Goal: Information Seeking & Learning: Understand process/instructions

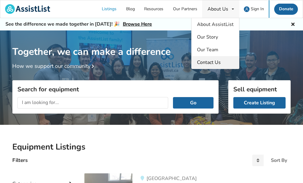
click at [210, 60] on span "Contact Us" at bounding box center [209, 62] width 24 height 7
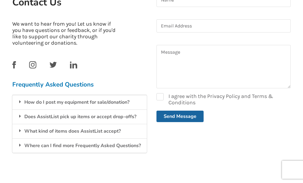
scroll to position [128, 0]
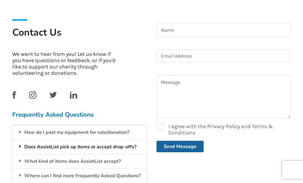
click at [98, 148] on div "Does AssistList pick up items or accept drop-offs?" at bounding box center [79, 146] width 135 height 14
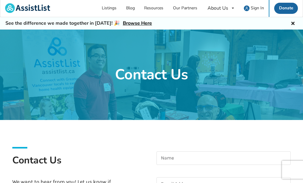
scroll to position [0, 0]
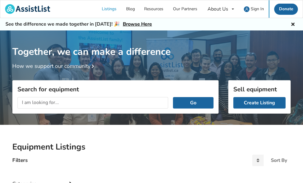
scroll to position [58, 0]
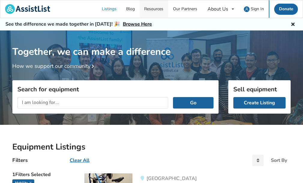
click at [153, 11] on link "Resources" at bounding box center [154, 8] width 29 height 17
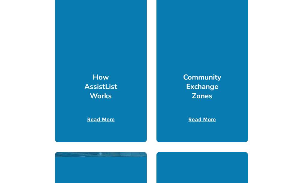
scroll to position [180, 0]
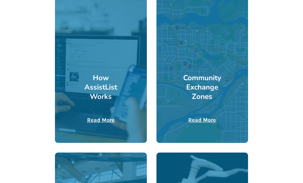
click at [189, 82] on h3 "Community Exchange Zones" at bounding box center [203, 87] width 46 height 28
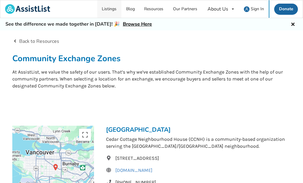
click at [112, 11] on link "Listings" at bounding box center [109, 8] width 24 height 17
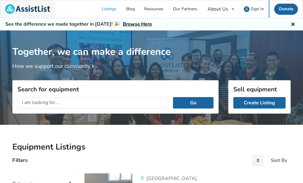
click at [42, 1] on link at bounding box center [27, 8] width 55 height 17
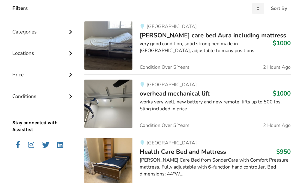
scroll to position [180, 0]
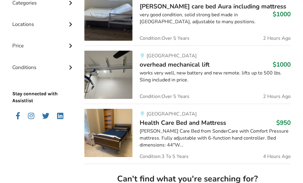
click at [251, 29] on div "Abbotsford Malsch care bed Aura including mattress $1000 very good condition, s…" at bounding box center [212, 16] width 158 height 48
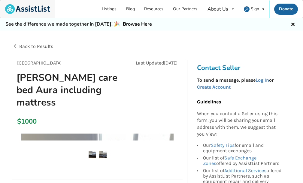
click at [32, 11] on img at bounding box center [27, 9] width 45 height 10
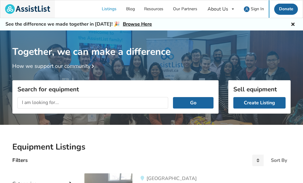
click at [37, 11] on img at bounding box center [27, 9] width 45 height 10
click at [185, 11] on link "Our Partners" at bounding box center [185, 8] width 34 height 17
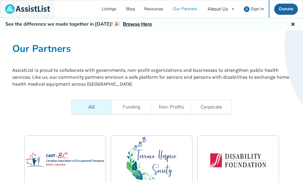
click at [21, 10] on img at bounding box center [27, 9] width 45 height 10
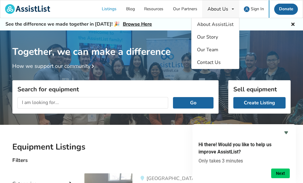
click at [242, 10] on link "Sign In" at bounding box center [255, 8] width 30 height 17
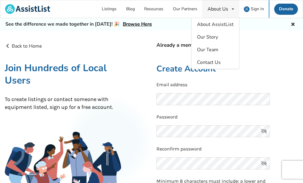
click at [220, 11] on div "About Us" at bounding box center [218, 9] width 21 height 5
click at [213, 26] on span "About AssistList" at bounding box center [215, 24] width 37 height 7
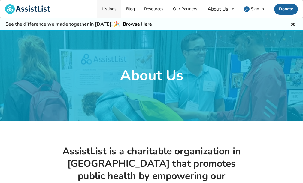
click at [116, 7] on link "Listings" at bounding box center [109, 8] width 24 height 17
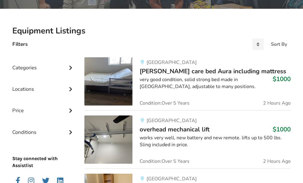
scroll to position [60, 0]
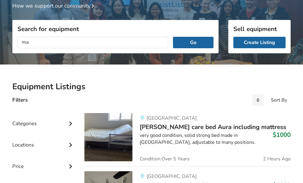
type input "m"
click at [173, 37] on button "Go" at bounding box center [193, 42] width 41 height 11
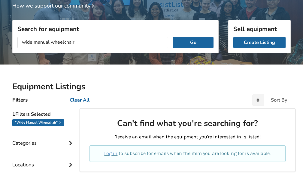
drag, startPoint x: 34, startPoint y: 40, endPoint x: -196, endPoint y: 19, distance: 230.7
click at [0, 19] on html "Listings Blog Resources Our Partners About Us About AssistList Our Story Our Te…" at bounding box center [151, 31] width 303 height 183
type input "manual wheelchair"
click at [173, 37] on button "Go" at bounding box center [193, 42] width 41 height 11
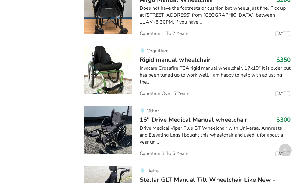
scroll to position [714, 0]
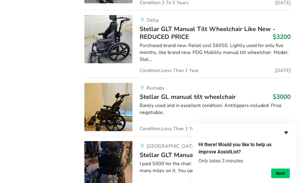
click at [286, 132] on icon "Hide survey" at bounding box center [287, 132] width 4 height 3
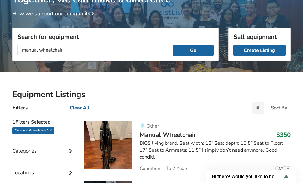
scroll to position [0, 0]
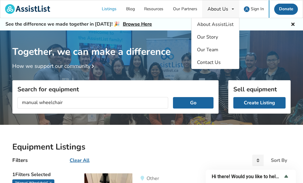
click at [226, 8] on div "About Us" at bounding box center [218, 9] width 21 height 5
click at [221, 25] on span "About AssistList" at bounding box center [215, 24] width 37 height 7
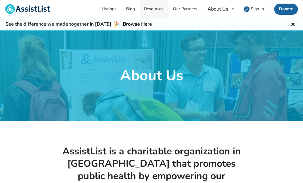
click at [162, 8] on link "Resources" at bounding box center [154, 8] width 29 height 17
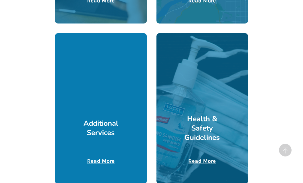
scroll to position [301, 0]
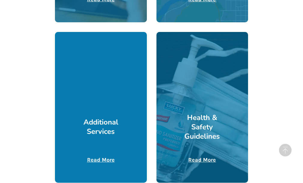
click at [108, 93] on div at bounding box center [101, 107] width 92 height 150
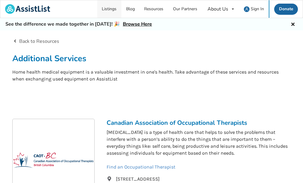
click at [110, 8] on link "Listings" at bounding box center [109, 8] width 24 height 17
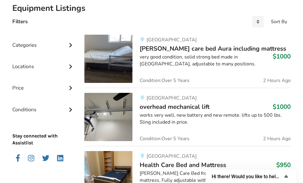
scroll to position [180, 0]
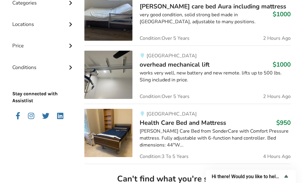
click at [42, 20] on div "Locations" at bounding box center [43, 19] width 63 height 21
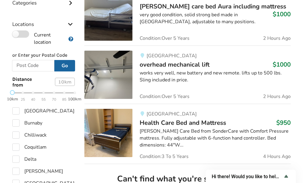
click at [46, 34] on label "Current location" at bounding box center [38, 37] width 53 height 15
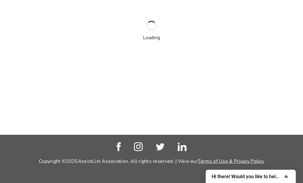
scroll to position [60, 0]
drag, startPoint x: 195, startPoint y: 68, endPoint x: 190, endPoint y: 68, distance: 5.1
click at [195, 68] on div "Loading" at bounding box center [151, 52] width 303 height 165
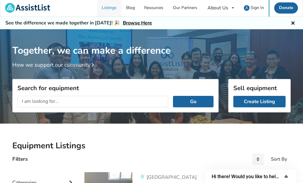
scroll to position [0, 0]
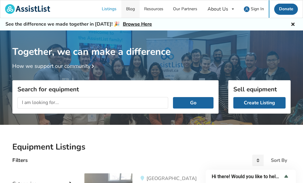
click at [134, 11] on link "Blog" at bounding box center [131, 8] width 18 height 17
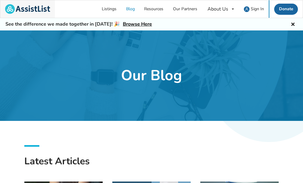
click at [49, 6] on img at bounding box center [27, 9] width 45 height 10
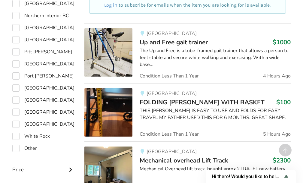
scroll to position [474, 0]
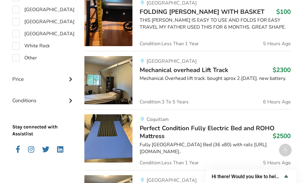
click at [53, 101] on div "Conditions" at bounding box center [43, 95] width 63 height 21
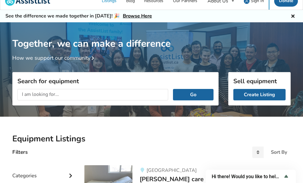
scroll to position [0, 0]
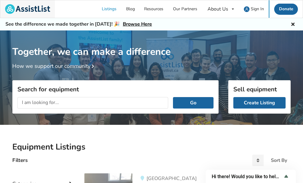
click at [37, 7] on img at bounding box center [27, 9] width 45 height 10
click at [135, 11] on link "Blog" at bounding box center [131, 8] width 18 height 17
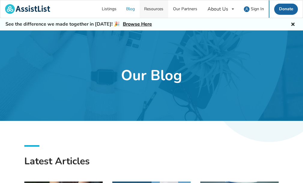
click at [157, 10] on link "Resources" at bounding box center [154, 8] width 29 height 17
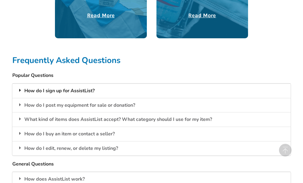
scroll to position [481, 0]
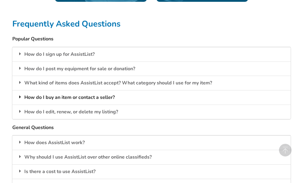
click at [92, 97] on div "How do I buy an item or contact a seller?" at bounding box center [151, 97] width 279 height 14
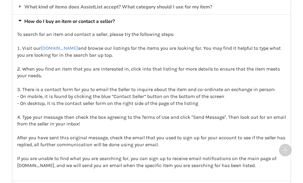
scroll to position [632, 0]
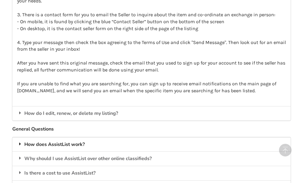
click at [114, 140] on div "How does AssistList work?" at bounding box center [151, 144] width 279 height 14
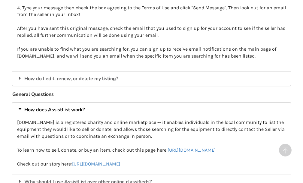
scroll to position [692, 0]
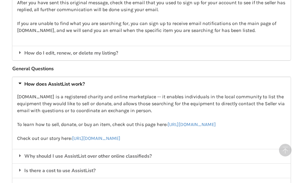
click at [205, 127] on p "[DOMAIN_NAME] is a registered charity and online marketplace -- it enables indi…" at bounding box center [151, 117] width 269 height 48
click at [208, 125] on link "[URL][DOMAIN_NAME]" at bounding box center [192, 124] width 48 height 6
